Goal: Share content

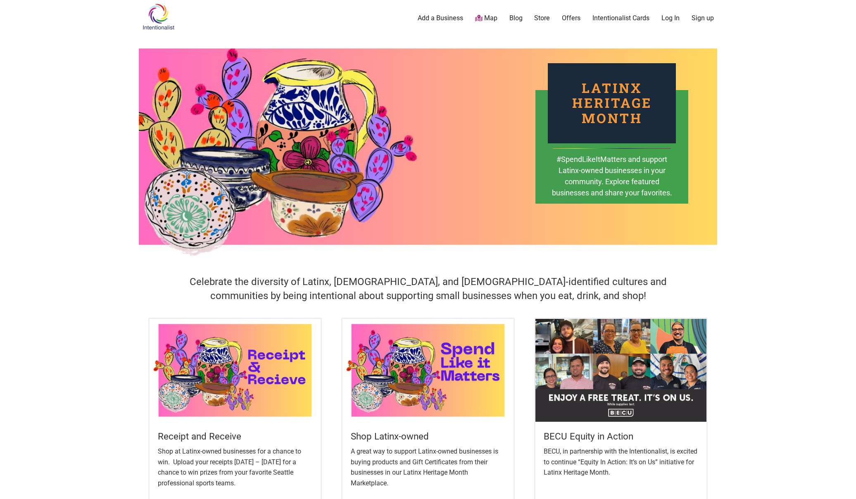
click at [540, 224] on div "Latinx Heritage Month #SpendLikeItMatters and support Latinx-owned businesses i…" at bounding box center [428, 146] width 578 height 227
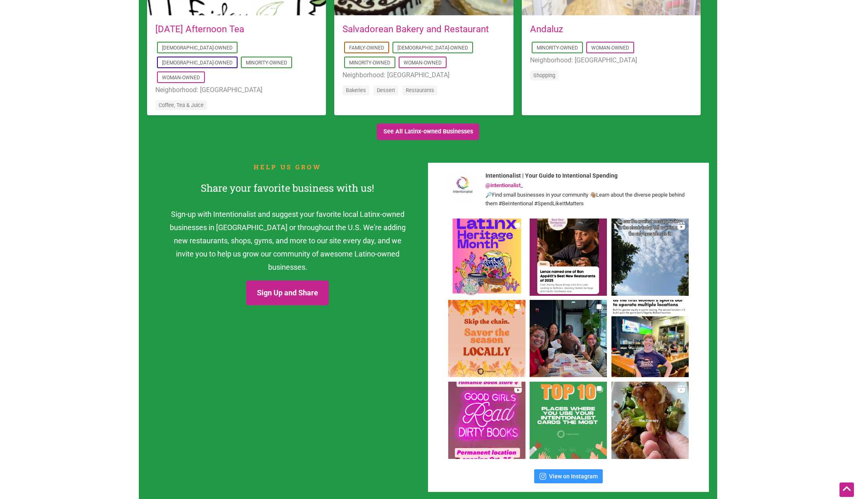
scroll to position [898, 0]
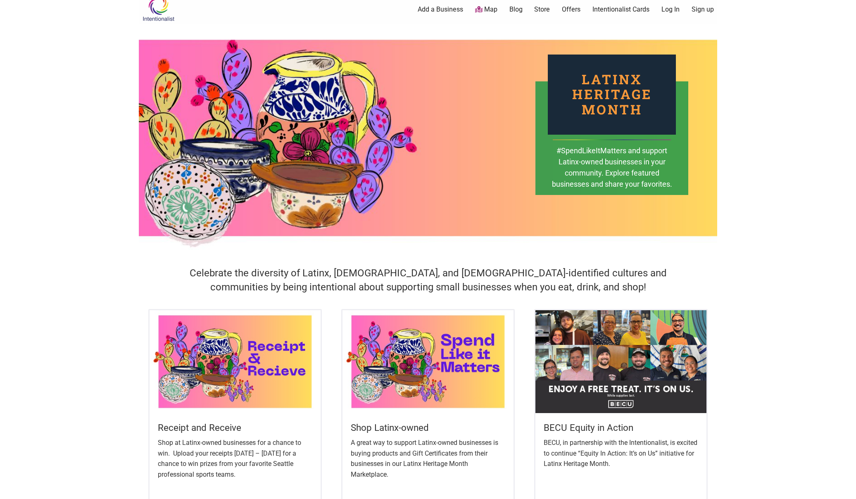
scroll to position [2, 0]
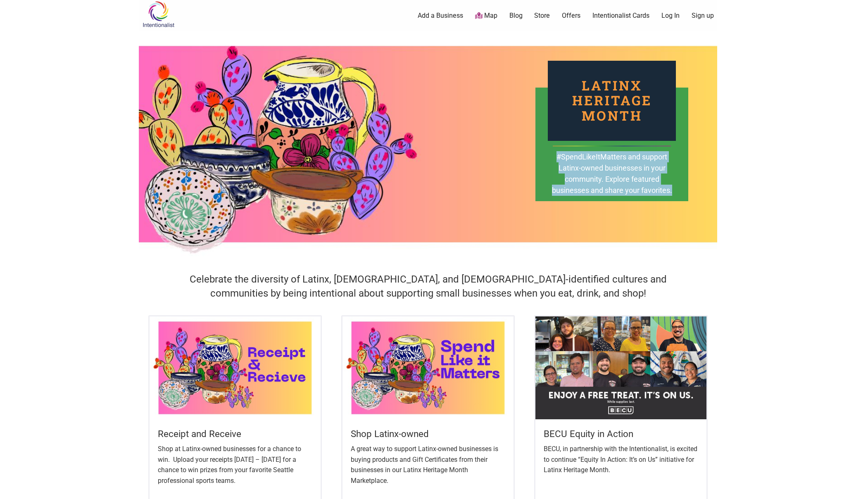
drag, startPoint x: 556, startPoint y: 157, endPoint x: 680, endPoint y: 192, distance: 129.4
click at [680, 192] on div "Latinx Heritage Month #SpendLikeItMatters and support Latinx-owned businesses i…" at bounding box center [611, 145] width 153 height 114
copy div "#SpendLikeItMatters and support Latinx-owned businesses in your community. Expl…"
